Goal: Find specific page/section: Find specific page/section

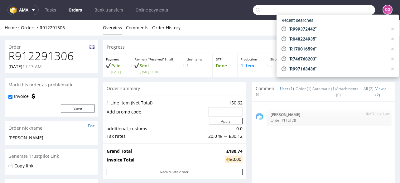
click at [343, 8] on input "text" at bounding box center [314, 10] width 122 height 10
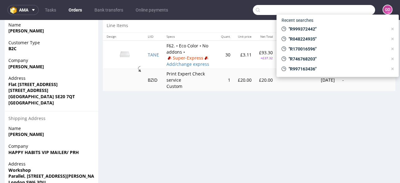
scroll to position [2, 0]
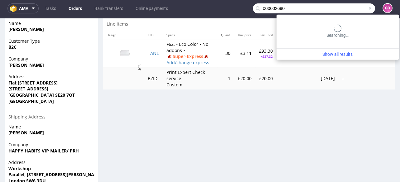
type input "000002690"
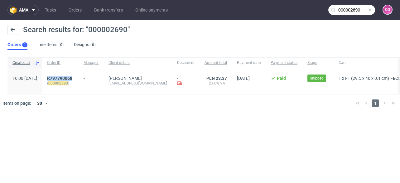
drag, startPoint x: 66, startPoint y: 72, endPoint x: 93, endPoint y: 76, distance: 27.1
click at [79, 76] on div "R797790068 ( 000002690 )" at bounding box center [60, 81] width 37 height 26
copy span "R797790068"
click at [72, 77] on span "R797790068" at bounding box center [59, 78] width 25 height 5
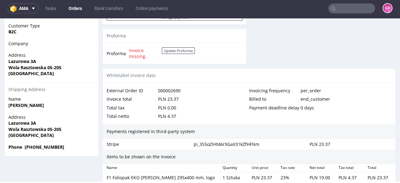
scroll to position [299, 0]
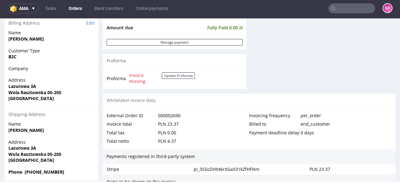
click at [40, 39] on strong "[PERSON_NAME]" at bounding box center [26, 39] width 36 height 6
copy strong "Galimska"
click at [336, 9] on input "text" at bounding box center [352, 8] width 47 height 10
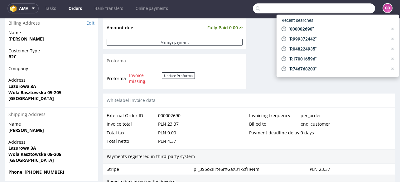
paste input "R838674202)"
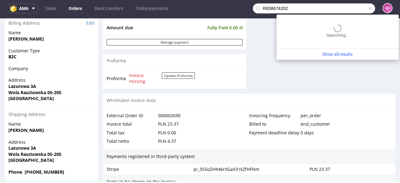
type input "R838674202"
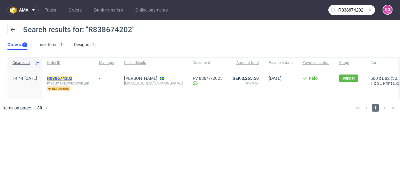
click at [72, 76] on mark "R838674202" at bounding box center [59, 78] width 25 height 5
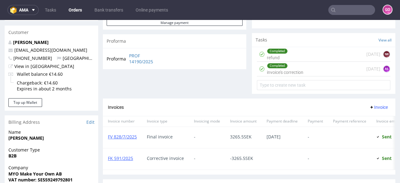
scroll to position [224, 0]
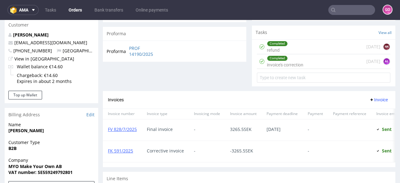
click at [121, 153] on div "FK 591/2025" at bounding box center [122, 151] width 39 height 21
click at [121, 150] on link "FK 591/2025" at bounding box center [120, 151] width 25 height 6
click at [340, 10] on input "text" at bounding box center [352, 10] width 47 height 10
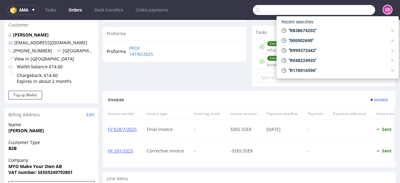
paste input "R696331703"
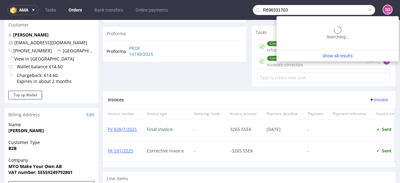
type input "R696331703"
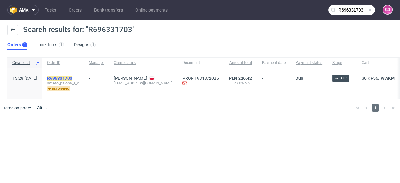
click at [72, 76] on mark "R696331703" at bounding box center [59, 78] width 25 height 5
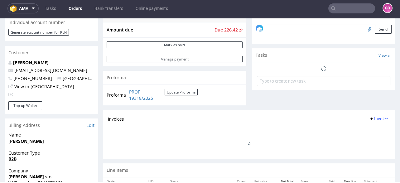
scroll to position [224, 0]
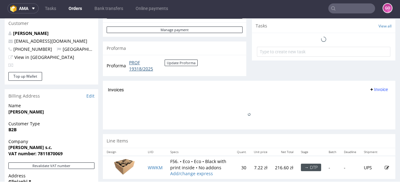
click at [137, 67] on link "PROF 19318/2025" at bounding box center [147, 66] width 36 height 12
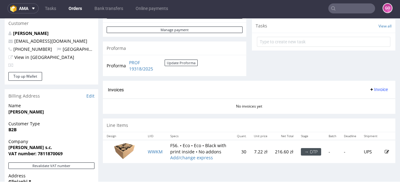
click at [357, 12] on input "text" at bounding box center [352, 8] width 47 height 10
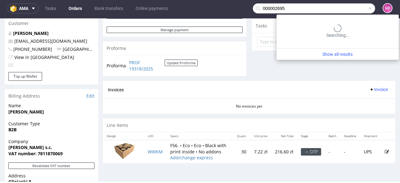
type input "000002695"
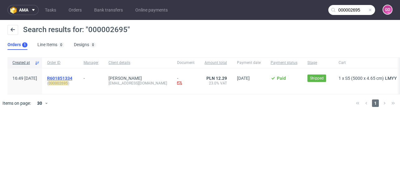
click at [72, 79] on span "R601851334" at bounding box center [59, 78] width 25 height 5
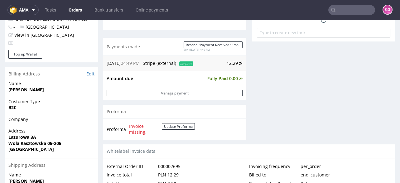
scroll to position [299, 0]
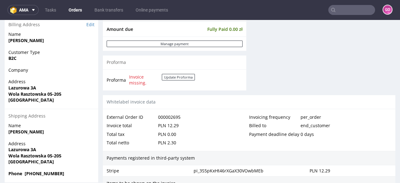
click at [350, 12] on input "text" at bounding box center [352, 10] width 47 height 10
paste input "#000002690"
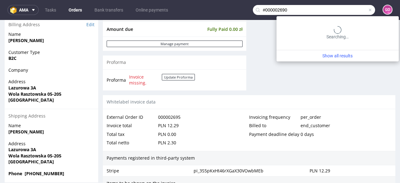
click at [260, 11] on input "#000002690" at bounding box center [314, 10] width 122 height 10
type input "000002690"
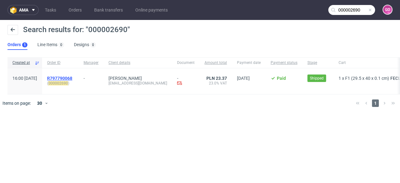
click at [72, 76] on span "R797790068" at bounding box center [59, 78] width 25 height 5
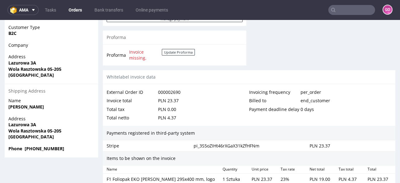
scroll to position [275, 0]
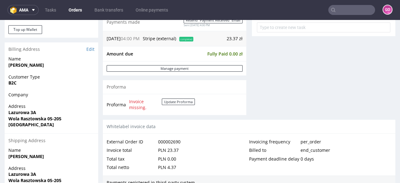
click at [132, 101] on span "Invoice missing." at bounding box center [145, 105] width 33 height 12
click at [29, 66] on strong "[PERSON_NAME]" at bounding box center [26, 65] width 36 height 6
copy strong "Galimska"
click at [343, 12] on input "text" at bounding box center [352, 10] width 47 height 10
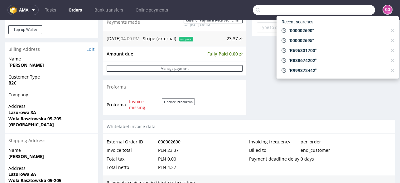
paste input "R128077775"
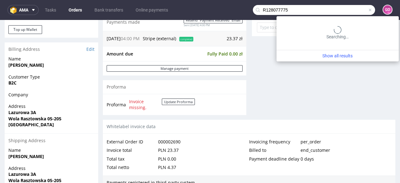
type input "R128077775"
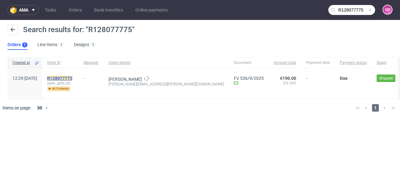
click at [72, 78] on mark "R128077775" at bounding box center [59, 78] width 25 height 5
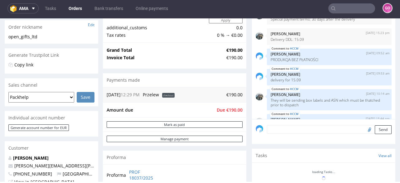
scroll to position [26, 0]
